Goal: Task Accomplishment & Management: Manage account settings

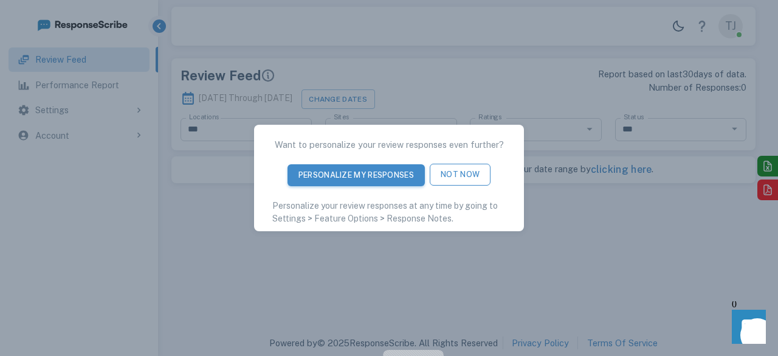
type input "**********"
click at [463, 175] on button "Not Now" at bounding box center [460, 175] width 61 height 22
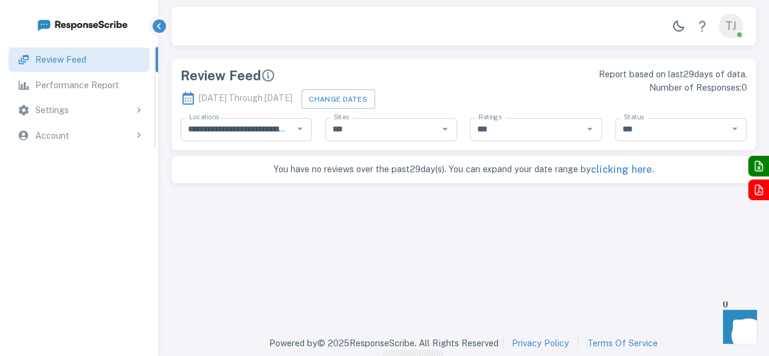
click at [103, 112] on div "Settings" at bounding box center [89, 109] width 109 height 13
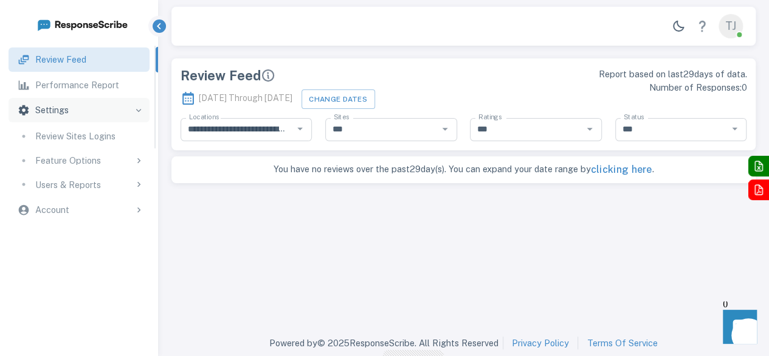
click at [105, 143] on link "Review Sites Logins" at bounding box center [79, 136] width 140 height 24
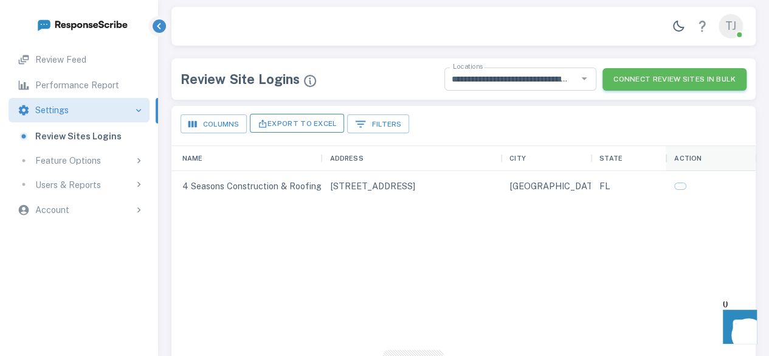
scroll to position [347, 575]
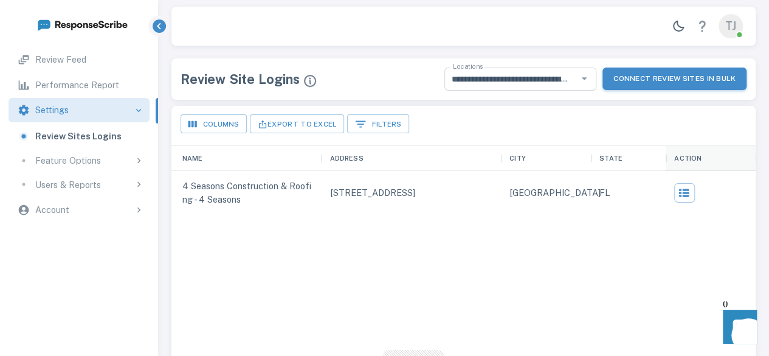
click at [661, 80] on button "Connect Review Sites in Bulk" at bounding box center [674, 78] width 144 height 22
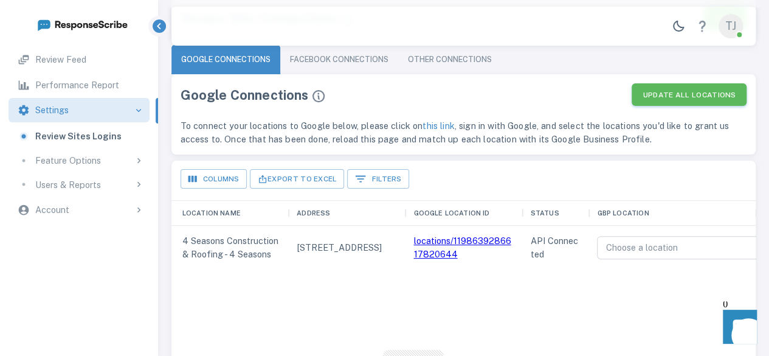
scroll to position [122, 0]
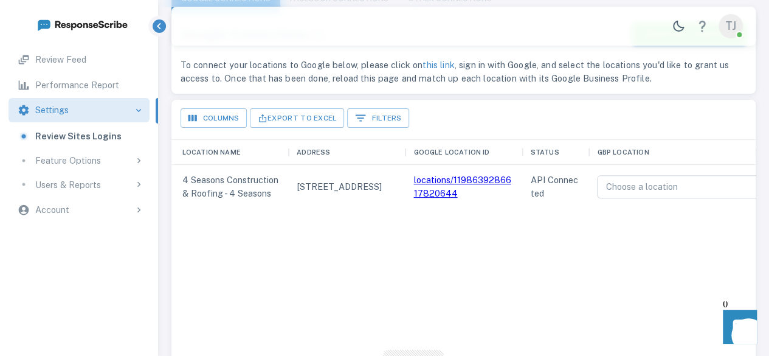
click at [443, 181] on link "locations/1198639286617820644" at bounding box center [461, 186] width 97 height 24
click at [101, 67] on link "Review Feed" at bounding box center [79, 59] width 140 height 24
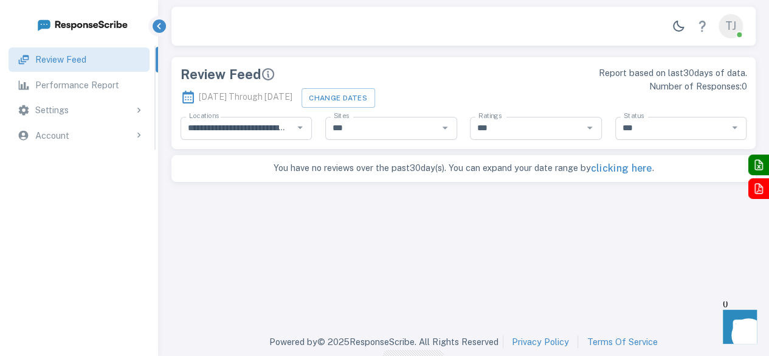
scroll to position [0, 0]
click at [97, 78] on p "Performance Report" at bounding box center [77, 84] width 84 height 13
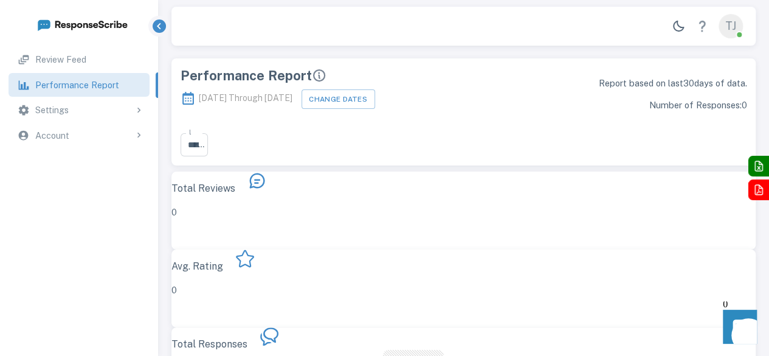
type input "***"
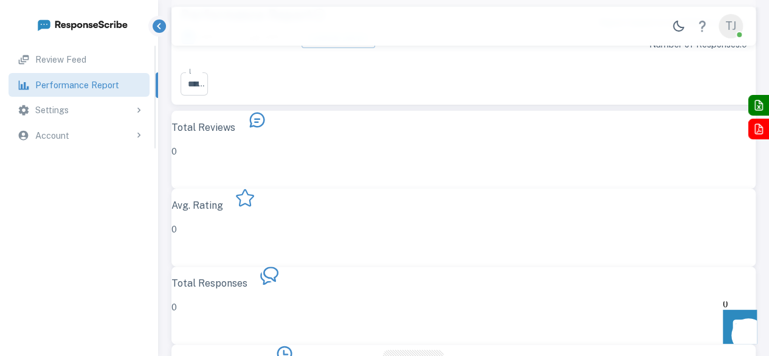
click at [105, 115] on div "Settings" at bounding box center [89, 109] width 109 height 13
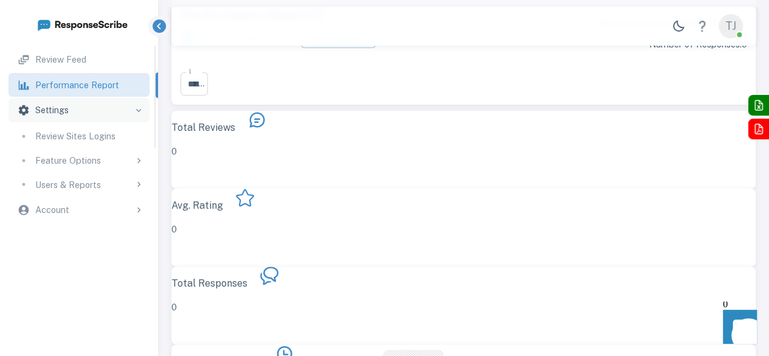
click at [109, 139] on p "Review Sites Logins" at bounding box center [75, 135] width 80 height 13
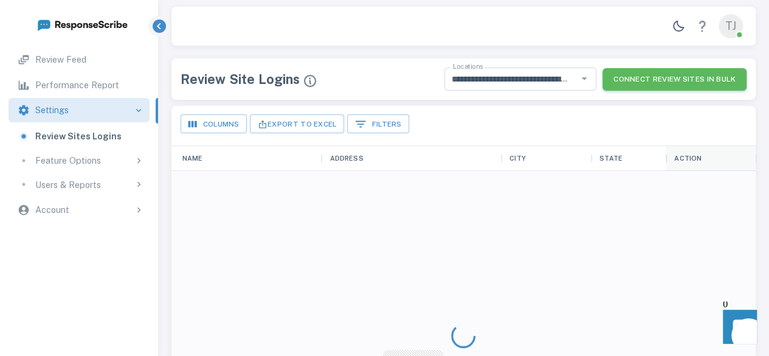
scroll to position [347, 575]
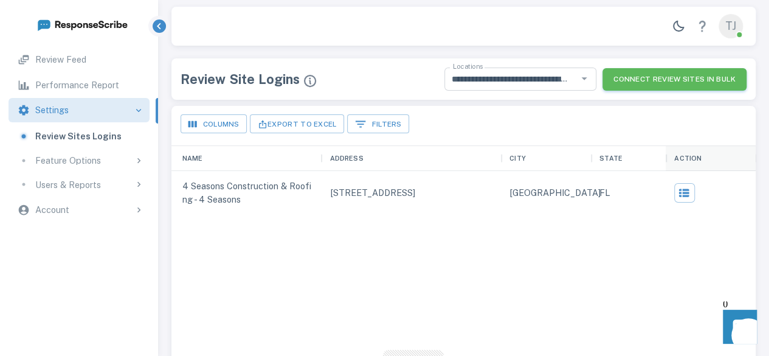
click at [668, 193] on div at bounding box center [711, 193] width 90 height 44
click at [678, 193] on icon "button" at bounding box center [684, 192] width 12 height 12
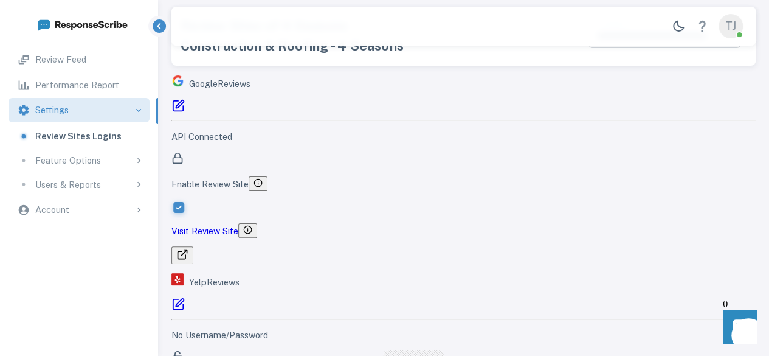
scroll to position [61, 0]
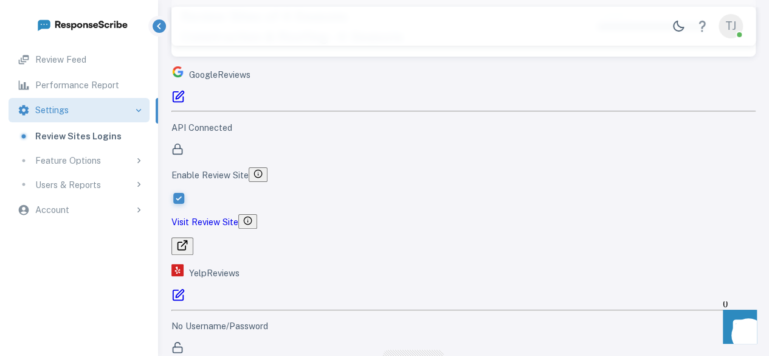
click at [188, 239] on icon "button" at bounding box center [182, 245] width 12 height 12
click at [88, 87] on p "Performance Report" at bounding box center [77, 84] width 84 height 13
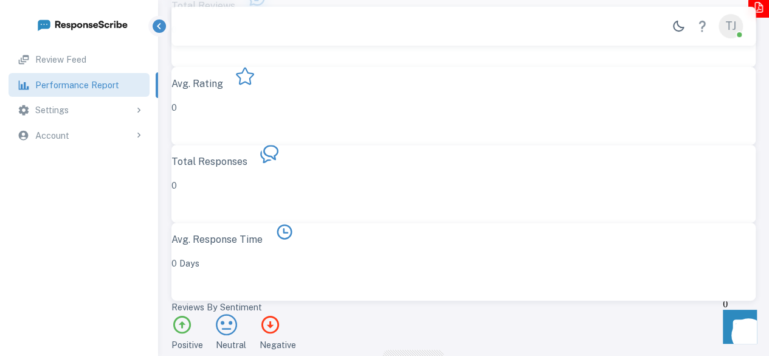
scroll to position [0, 0]
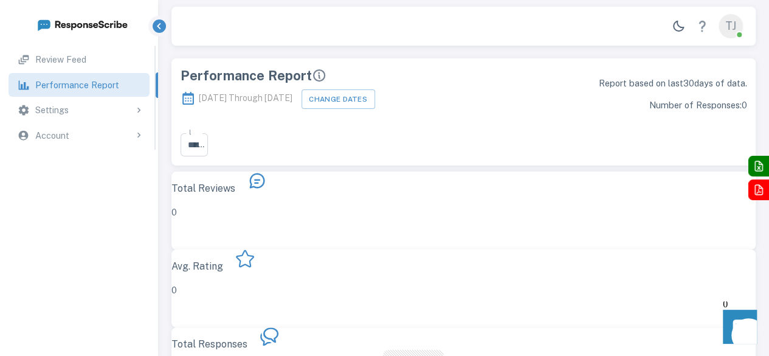
click at [66, 109] on p "Settings" at bounding box center [51, 109] width 33 height 13
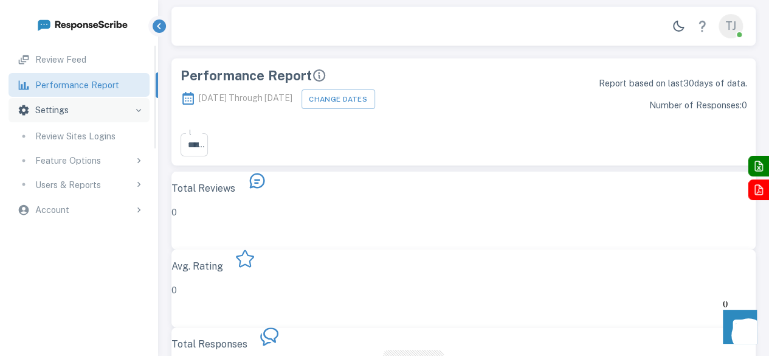
click at [140, 156] on icon at bounding box center [138, 160] width 11 height 11
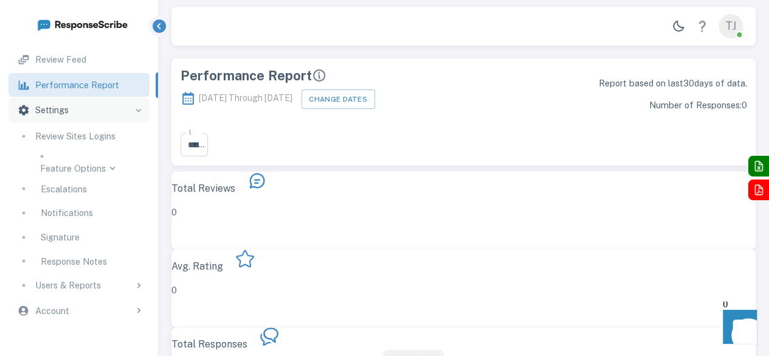
click at [101, 275] on div "Users & Reports" at bounding box center [79, 285] width 140 height 24
click at [109, 185] on div "Users & Reports" at bounding box center [79, 191] width 78 height 13
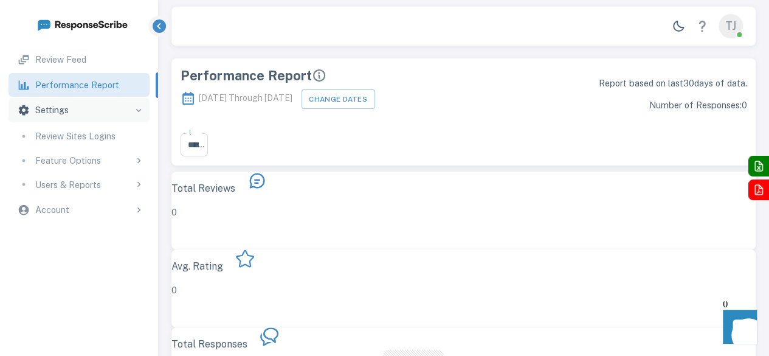
click at [88, 164] on p "Feature Options" at bounding box center [68, 160] width 66 height 13
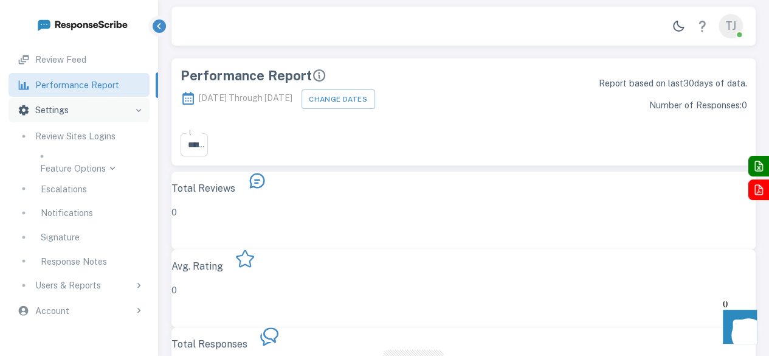
click at [95, 209] on div "Notifications" at bounding box center [91, 212] width 100 height 13
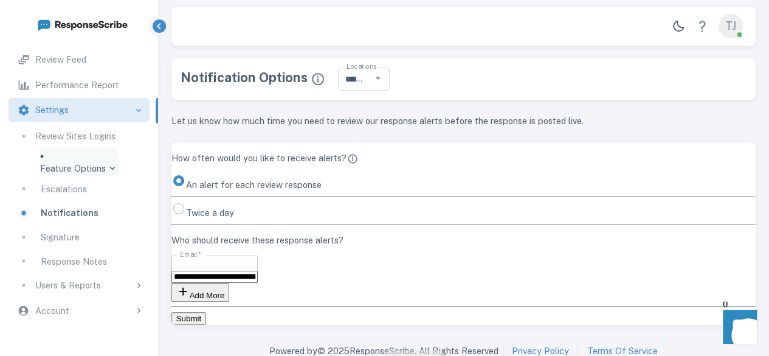
click at [92, 187] on div "Escalations" at bounding box center [91, 188] width 100 height 13
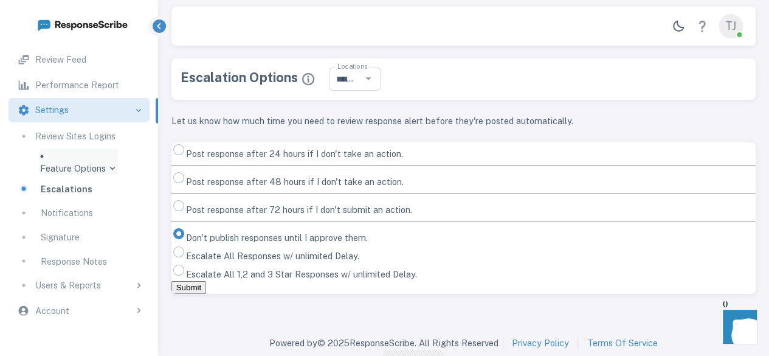
scroll to position [61, 0]
click at [107, 241] on link "Signature" at bounding box center [79, 237] width 140 height 24
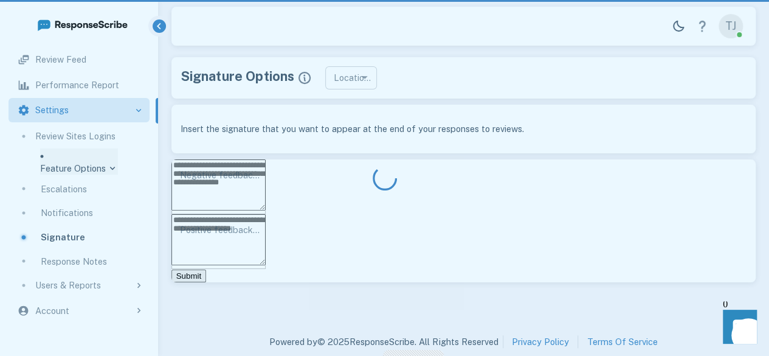
type input "**********"
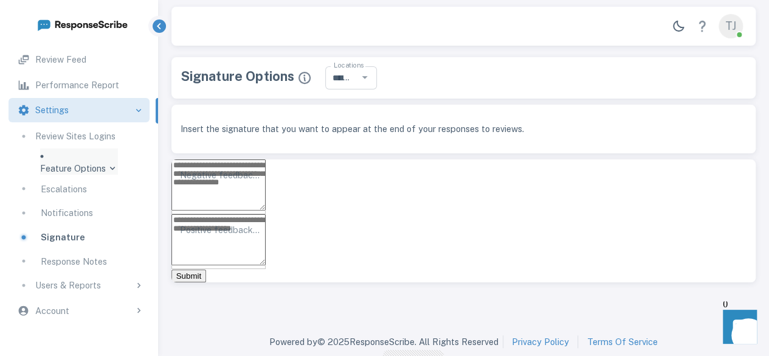
scroll to position [55, 0]
click at [83, 250] on link "Response Notes" at bounding box center [79, 261] width 140 height 24
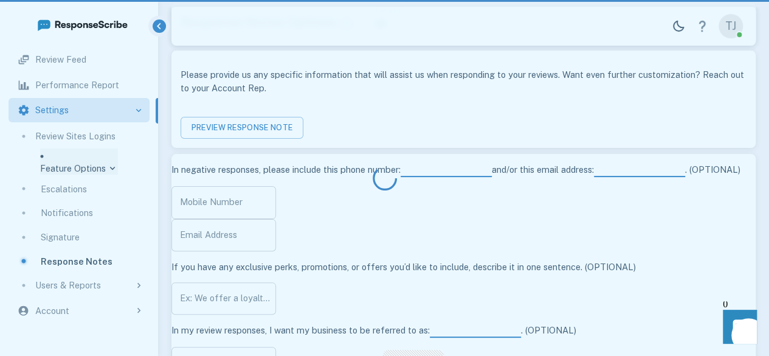
scroll to position [0, 0]
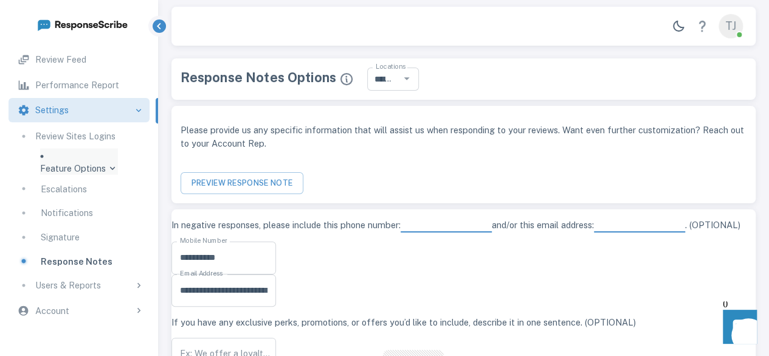
type input "**********"
type input "*********"
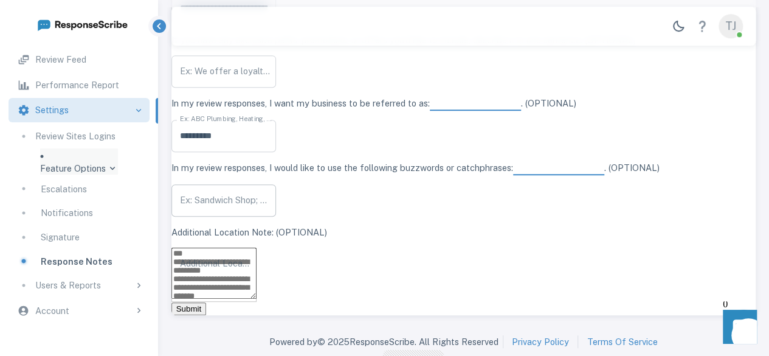
scroll to position [265, 0]
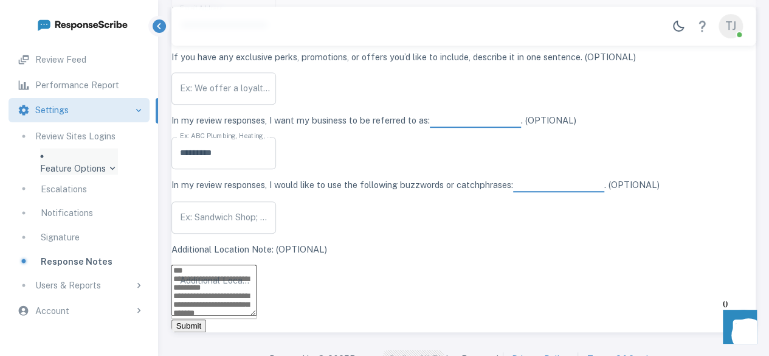
click at [108, 56] on div "Review Feed" at bounding box center [88, 59] width 106 height 13
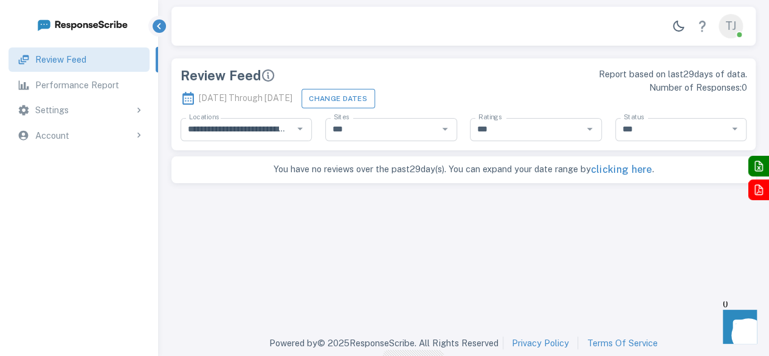
click at [366, 94] on button "Change Dates" at bounding box center [339, 98] width 74 height 19
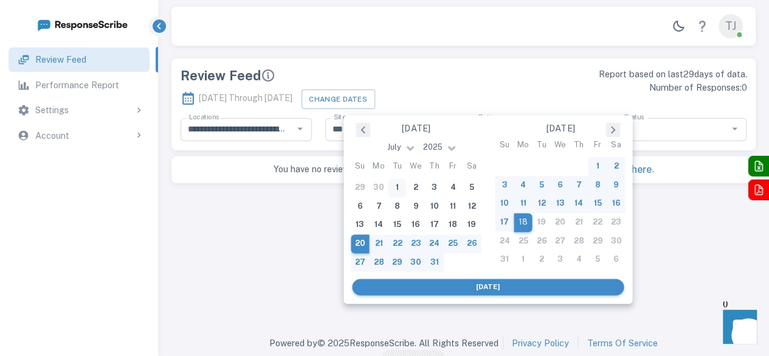
click at [404, 183] on div "1" at bounding box center [397, 188] width 19 height 19
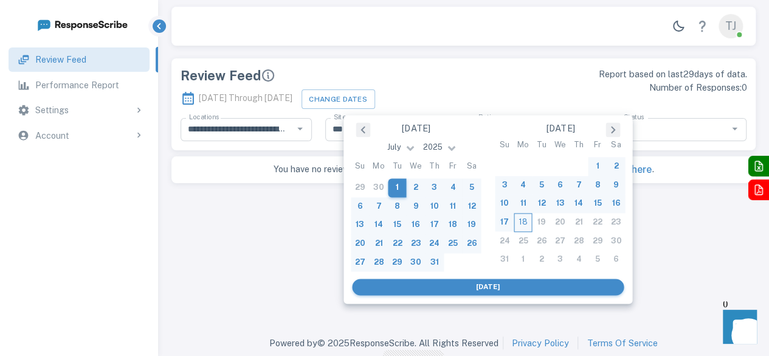
click at [519, 217] on div "18" at bounding box center [523, 222] width 19 height 19
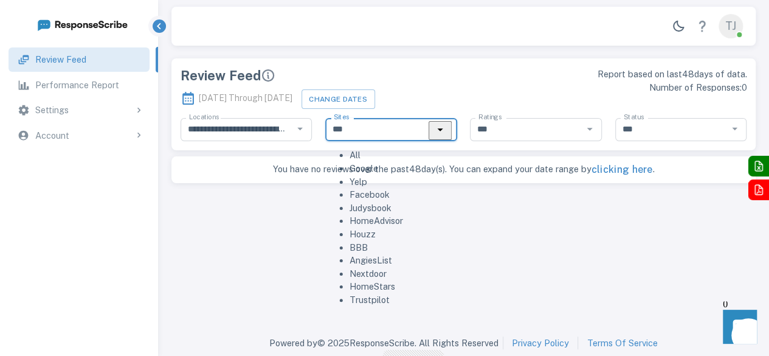
click at [362, 133] on input "***" at bounding box center [381, 130] width 105 height 16
click at [360, 172] on li "Google" at bounding box center [404, 168] width 108 height 13
type input "******"
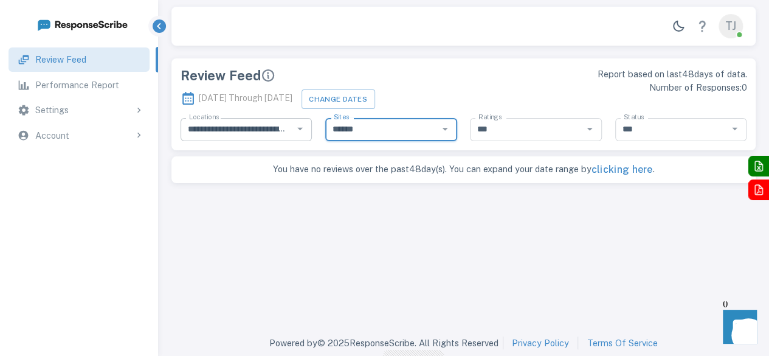
click at [293, 137] on div "**********" at bounding box center [247, 129] width 132 height 23
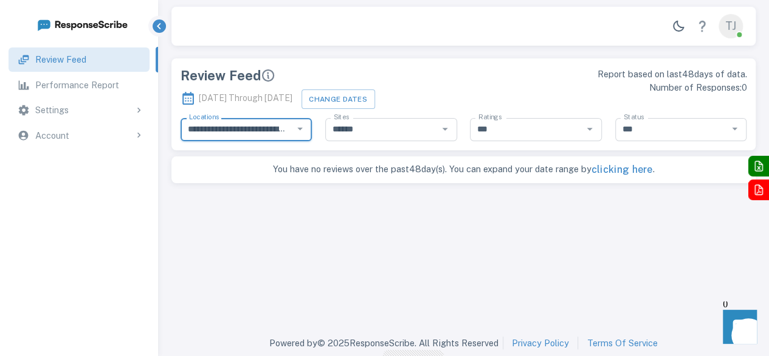
scroll to position [0, 86]
click at [299, 133] on icon "Open" at bounding box center [300, 128] width 13 height 13
click at [332, 78] on div "Review Feed" at bounding box center [319, 75] width 277 height 16
click at [106, 130] on div "Account" at bounding box center [89, 135] width 109 height 13
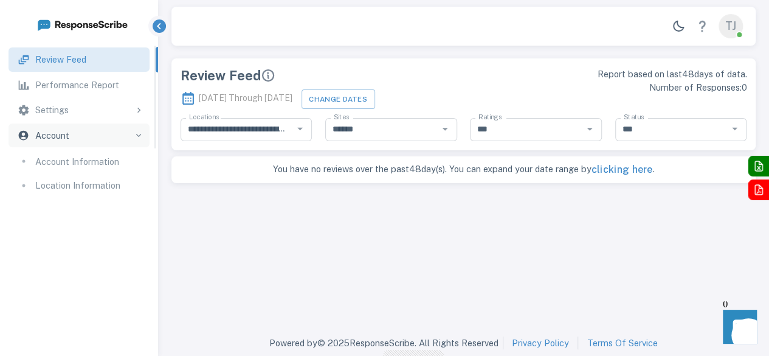
click at [90, 181] on p "Location Information" at bounding box center [77, 185] width 85 height 13
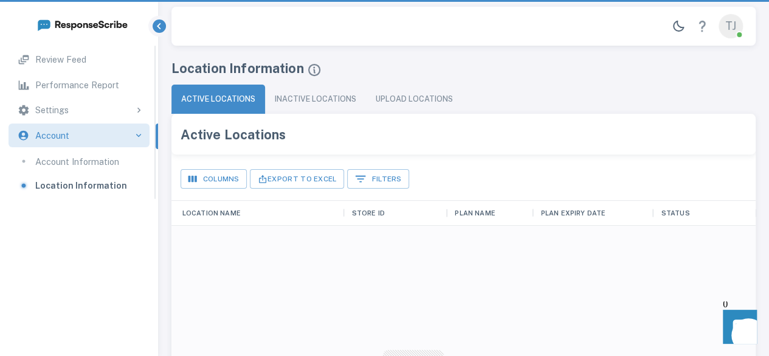
scroll to position [347, 575]
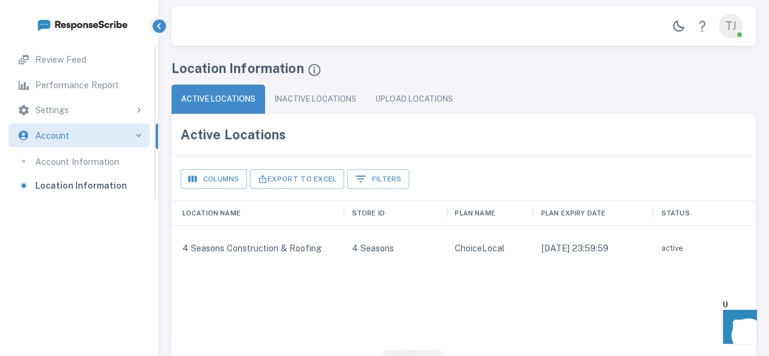
click at [106, 161] on p "Account Information" at bounding box center [77, 161] width 84 height 13
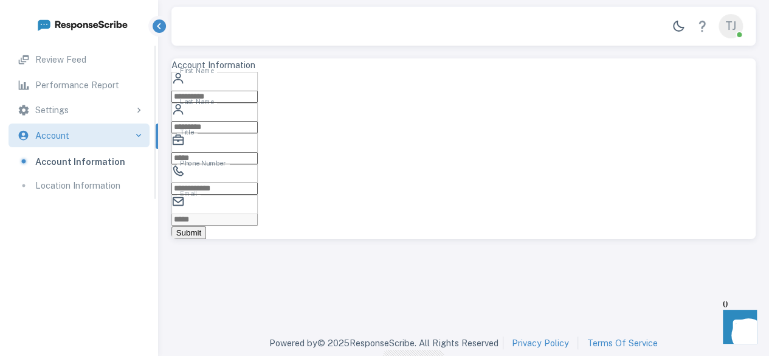
type input "******"
type input "*****"
type input "*******"
type input "**********"
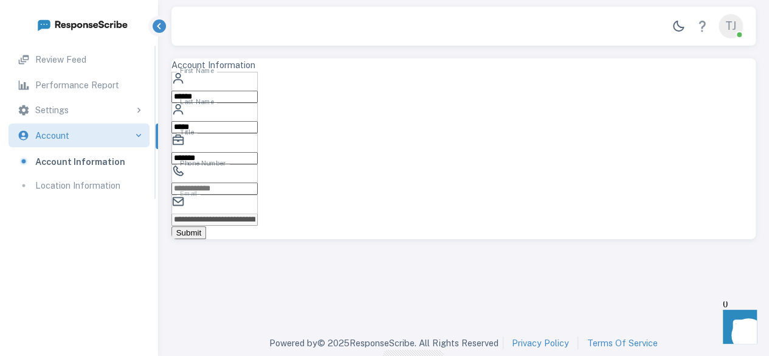
click at [86, 119] on div "Settings" at bounding box center [79, 110] width 140 height 24
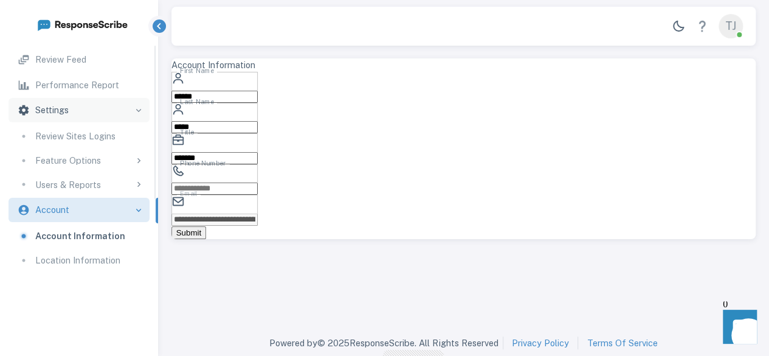
click at [97, 138] on p "Review Sites Logins" at bounding box center [75, 135] width 80 height 13
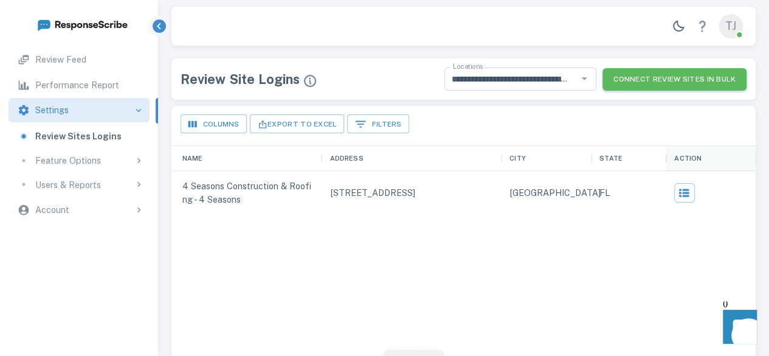
click at [109, 164] on div "Feature Options" at bounding box center [89, 160] width 109 height 13
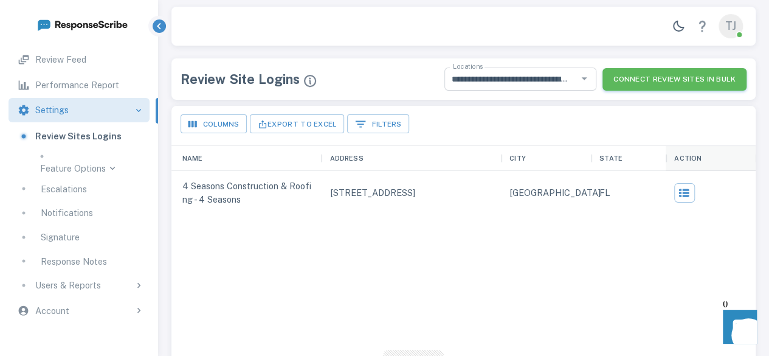
click at [90, 78] on p "Performance Report" at bounding box center [77, 84] width 84 height 13
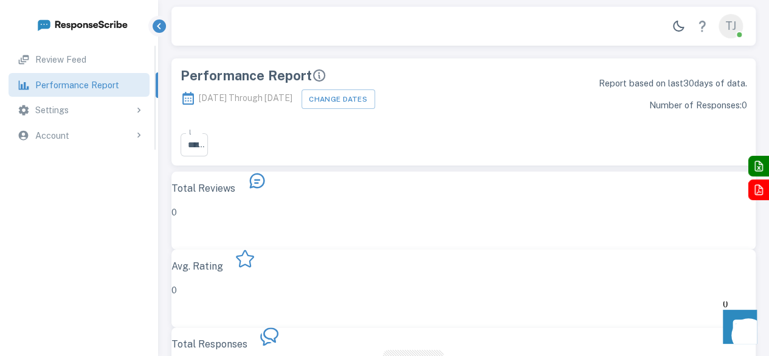
scroll to position [226, 575]
click at [83, 113] on div "Settings" at bounding box center [89, 109] width 109 height 13
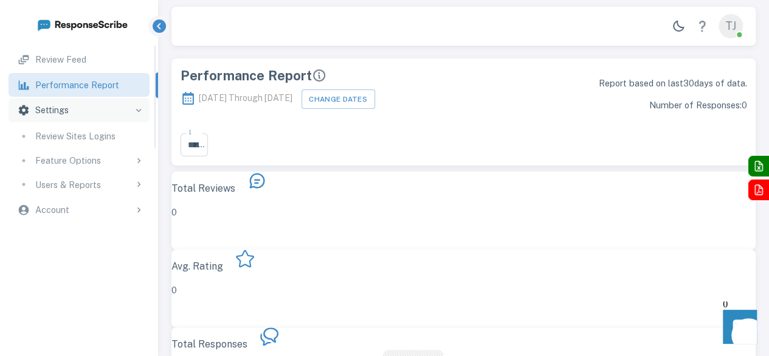
click at [107, 139] on p "Review Sites Logins" at bounding box center [75, 135] width 80 height 13
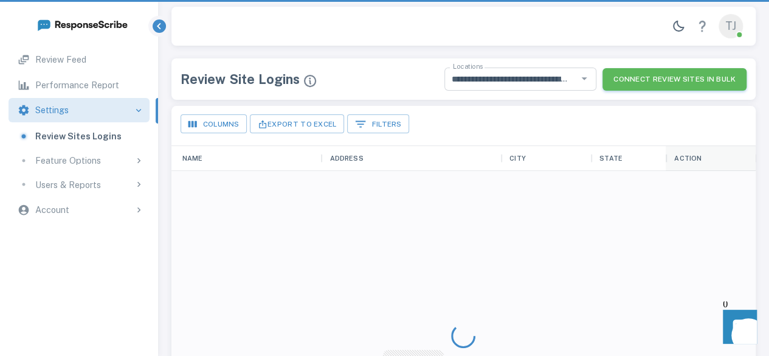
scroll to position [347, 575]
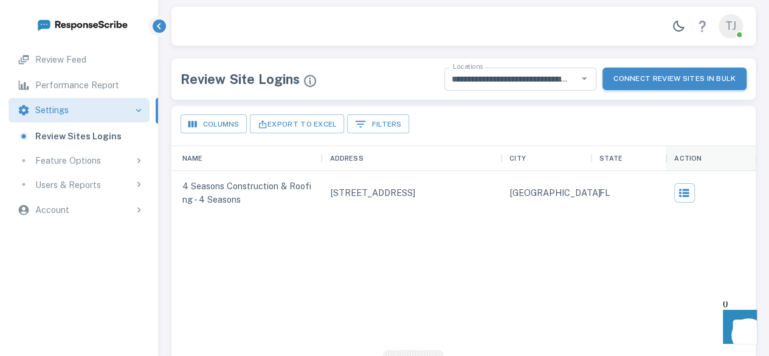
click at [664, 80] on button "Connect Review Sites in Bulk" at bounding box center [674, 78] width 144 height 22
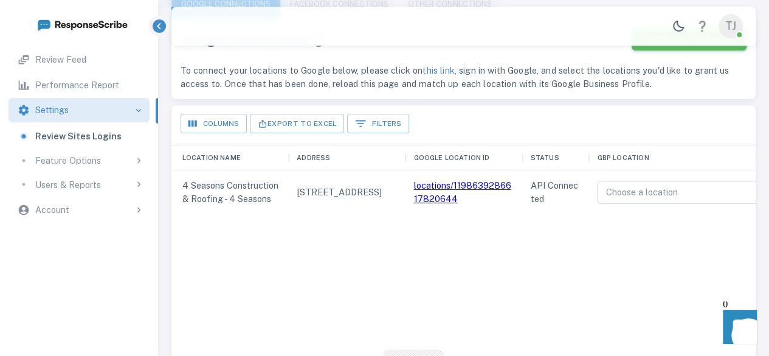
scroll to position [122, 0]
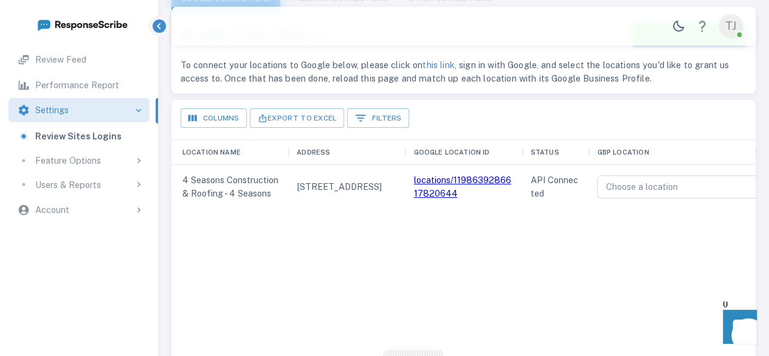
click at [117, 217] on div "Account" at bounding box center [79, 210] width 140 height 24
click at [115, 234] on p "Account Information" at bounding box center [77, 235] width 84 height 13
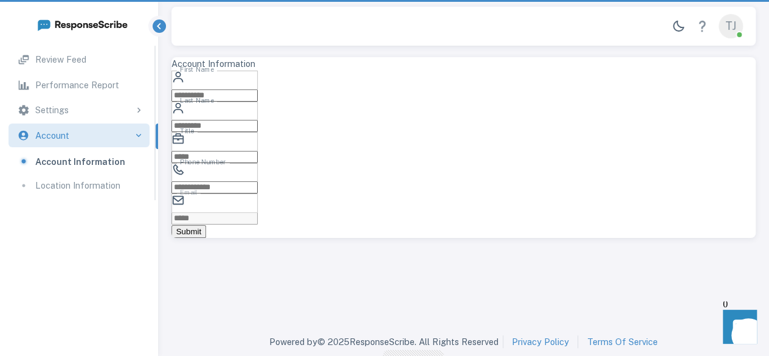
scroll to position [0, 0]
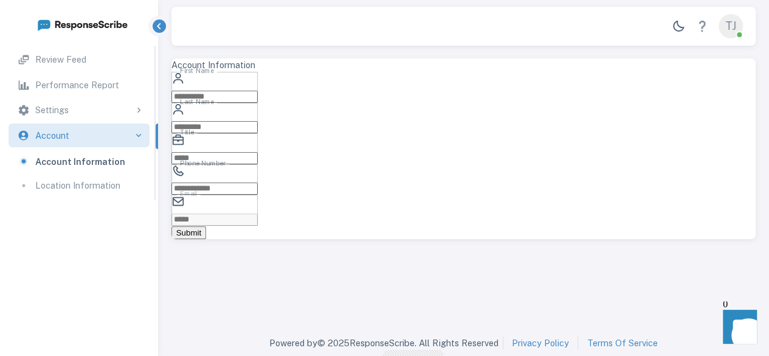
type input "******"
type input "*****"
type input "*******"
type input "**********"
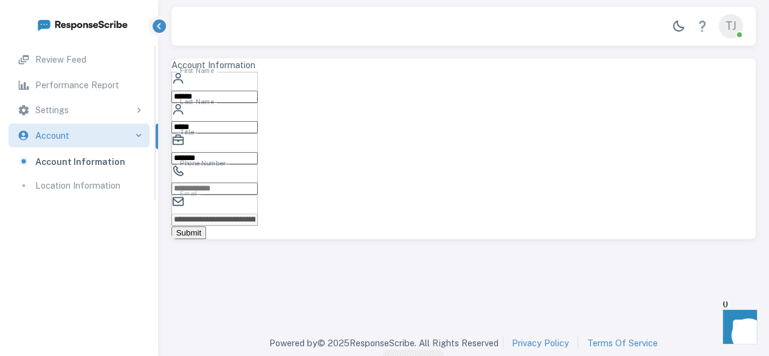
click at [102, 182] on p "Location Information" at bounding box center [77, 185] width 85 height 13
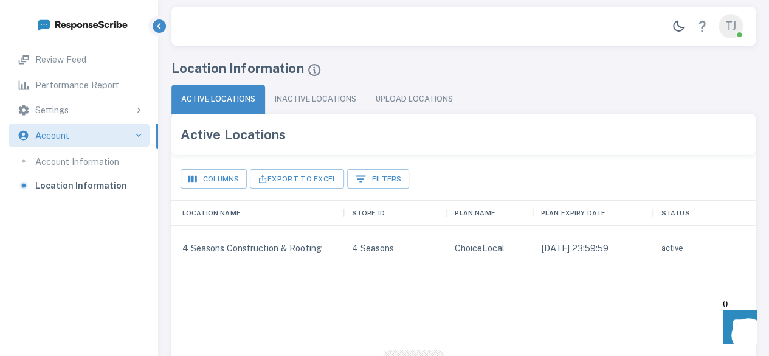
click at [736, 21] on div "TJ" at bounding box center [731, 26] width 24 height 24
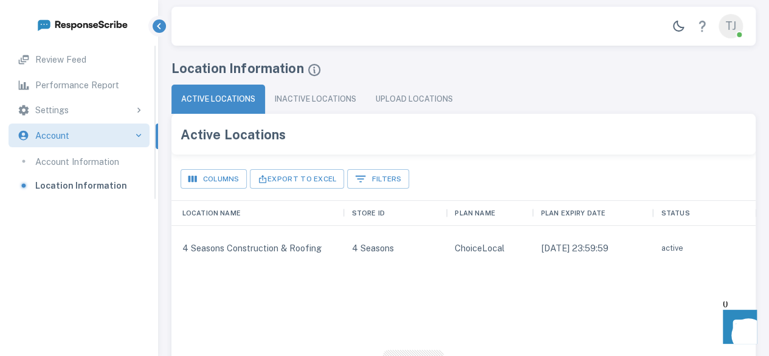
click at [64, 60] on p "Review Feed" at bounding box center [60, 59] width 51 height 13
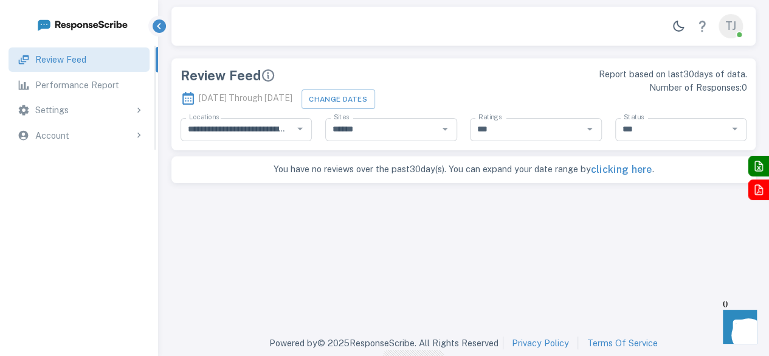
click at [72, 112] on div "Settings" at bounding box center [89, 109] width 109 height 13
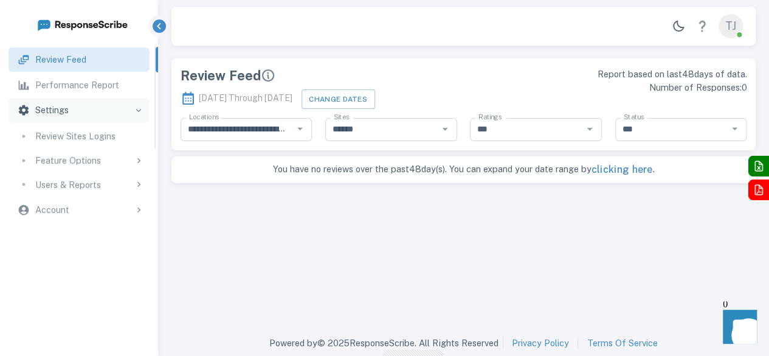
click at [102, 136] on p "Review Sites Logins" at bounding box center [75, 135] width 80 height 13
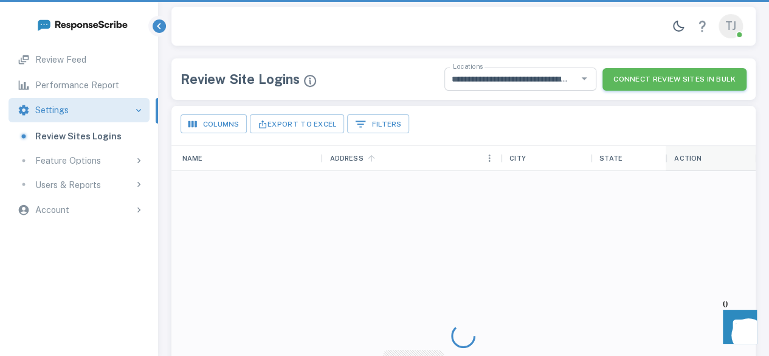
scroll to position [347, 575]
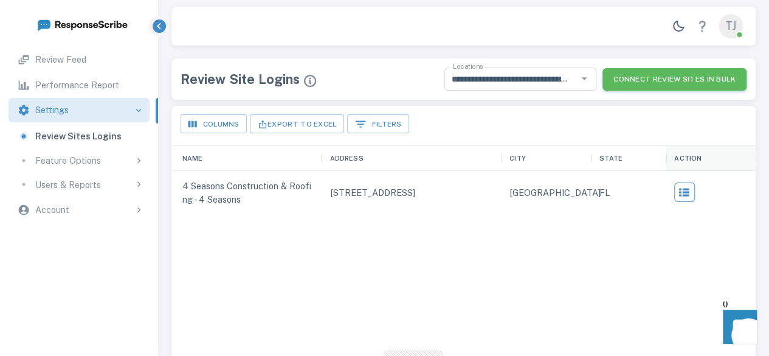
click at [682, 188] on icon "button" at bounding box center [684, 192] width 10 height 8
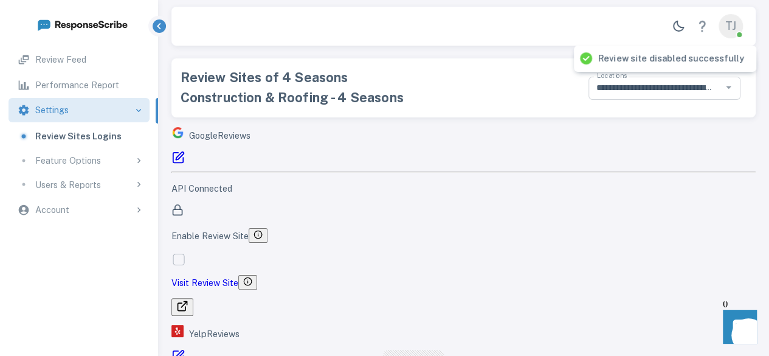
click at [182, 209] on rect at bounding box center [177, 211] width 9 height 5
click at [185, 153] on icon at bounding box center [177, 157] width 13 height 13
